Goal: Ask a question

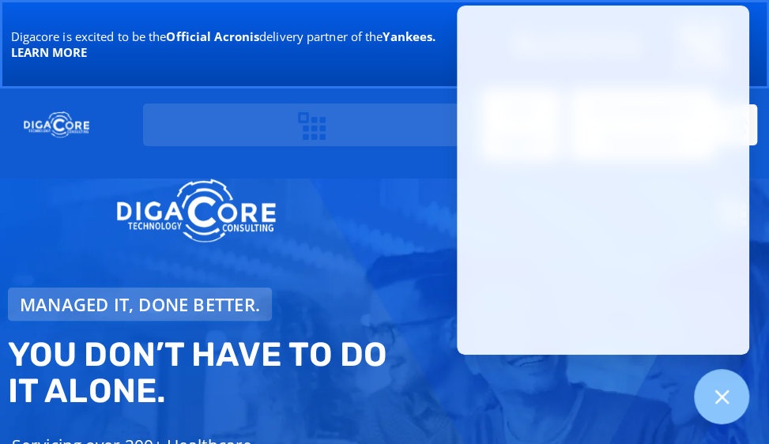
click at [376, 320] on div "Managed IT, done better. You don’t have to do IT alone. Servicing over 200+ Hea…" at bounding box center [199, 432] width 399 height 305
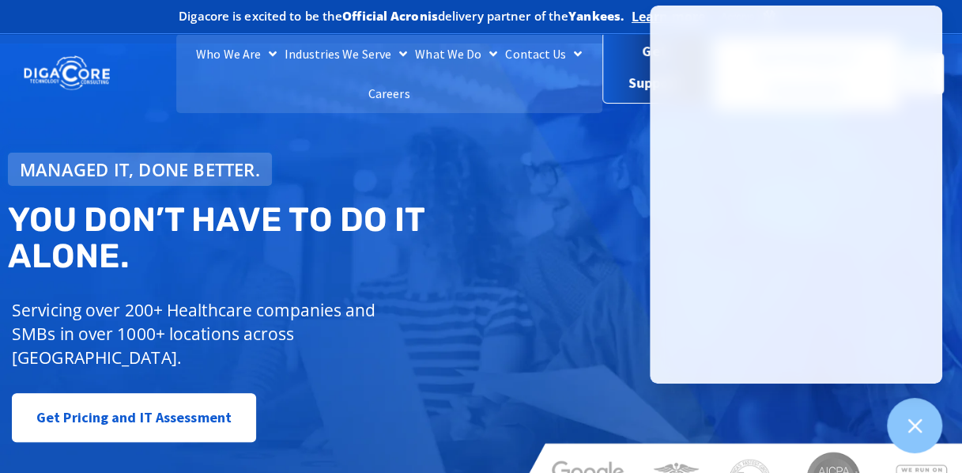
click at [627, 71] on span "Get Support" at bounding box center [655, 70] width 78 height 63
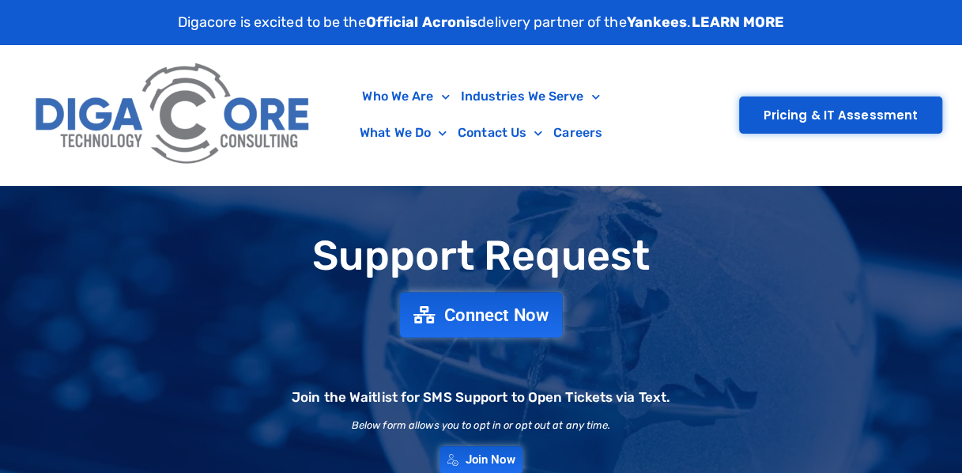
click at [473, 306] on span "Connect Now" at bounding box center [496, 314] width 104 height 17
